Goal: Navigation & Orientation: Find specific page/section

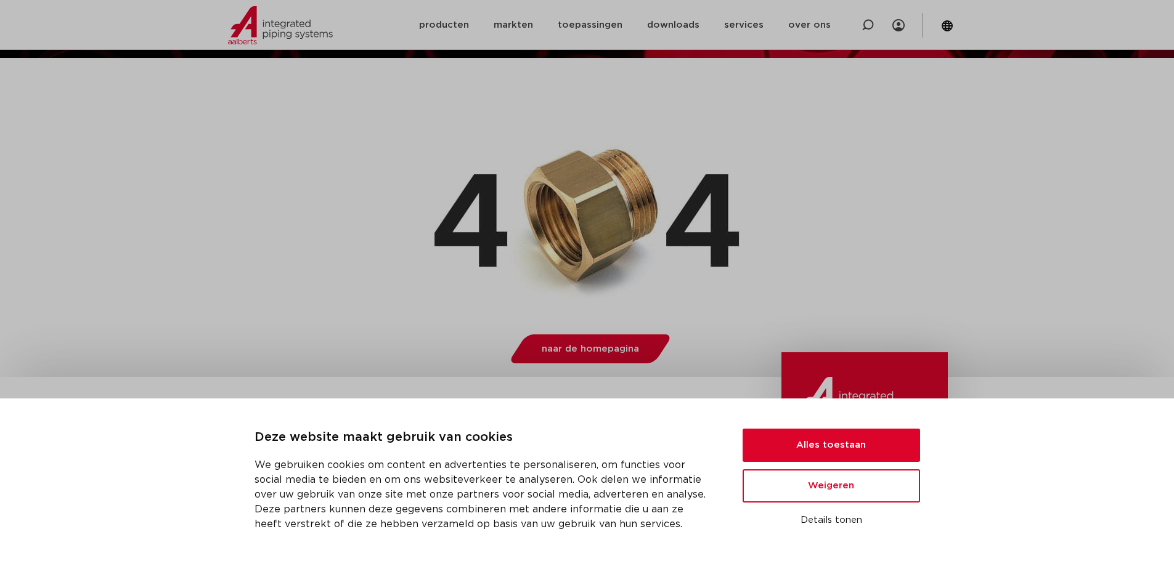
scroll to position [123, 0]
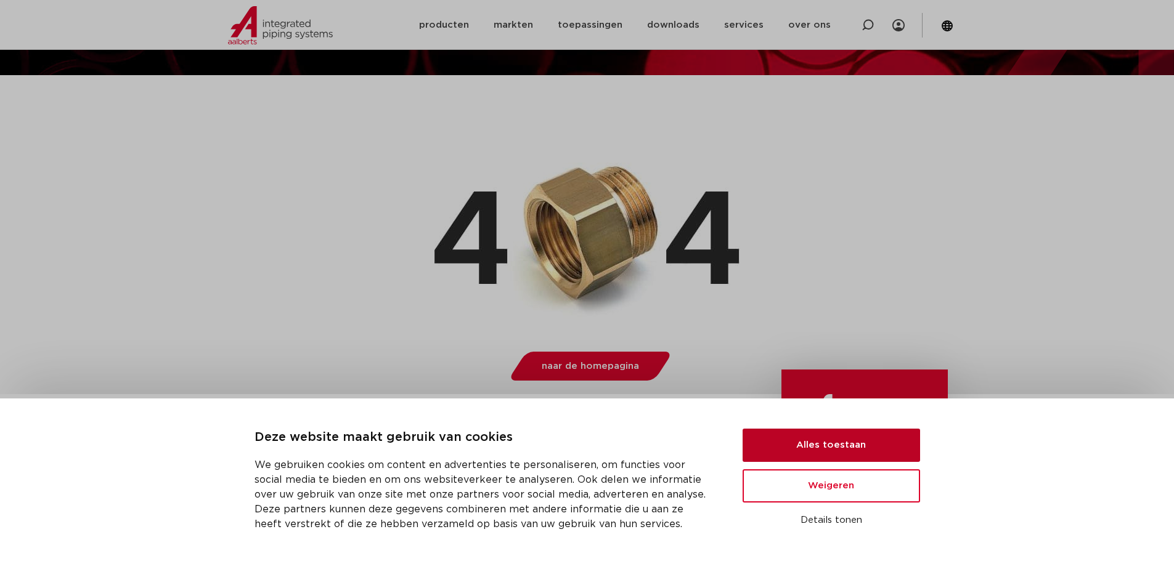
click at [826, 447] on button "Alles toestaan" at bounding box center [830, 445] width 177 height 33
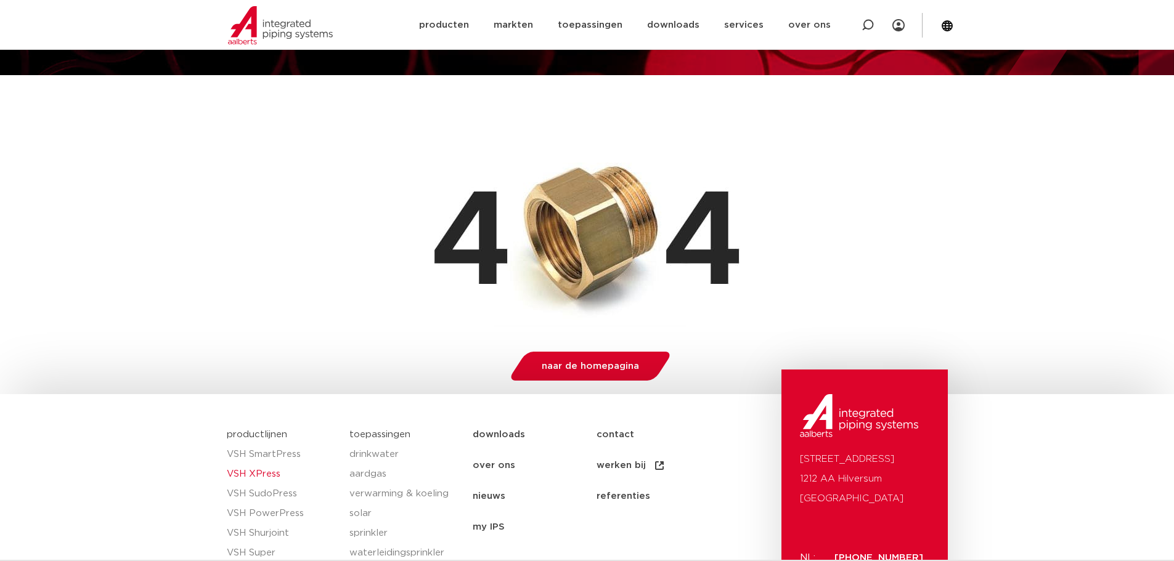
click at [250, 470] on link "VSH XPress" at bounding box center [282, 475] width 111 height 20
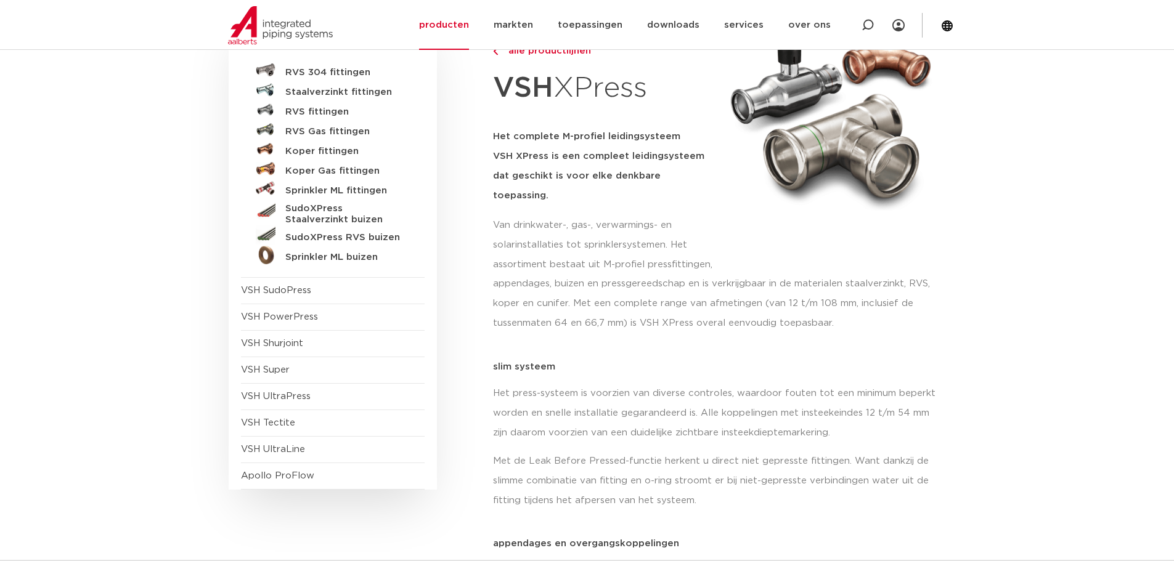
scroll to position [185, 0]
